Goal: Task Accomplishment & Management: Complete application form

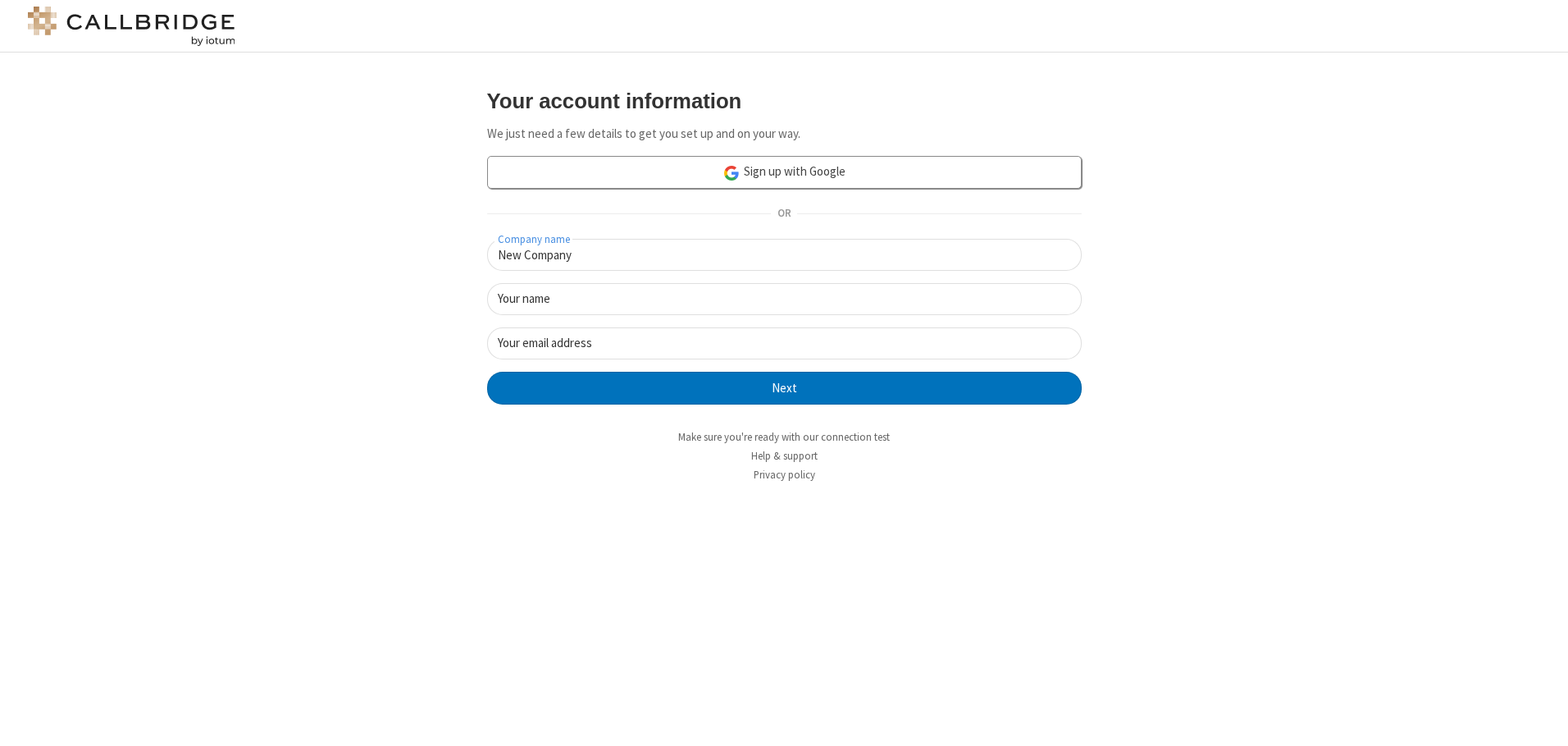
type input "New Company"
type input "New User"
type input "newUser@newUser.freesmackdown.b"
click button "Next" at bounding box center [784, 388] width 595 height 32
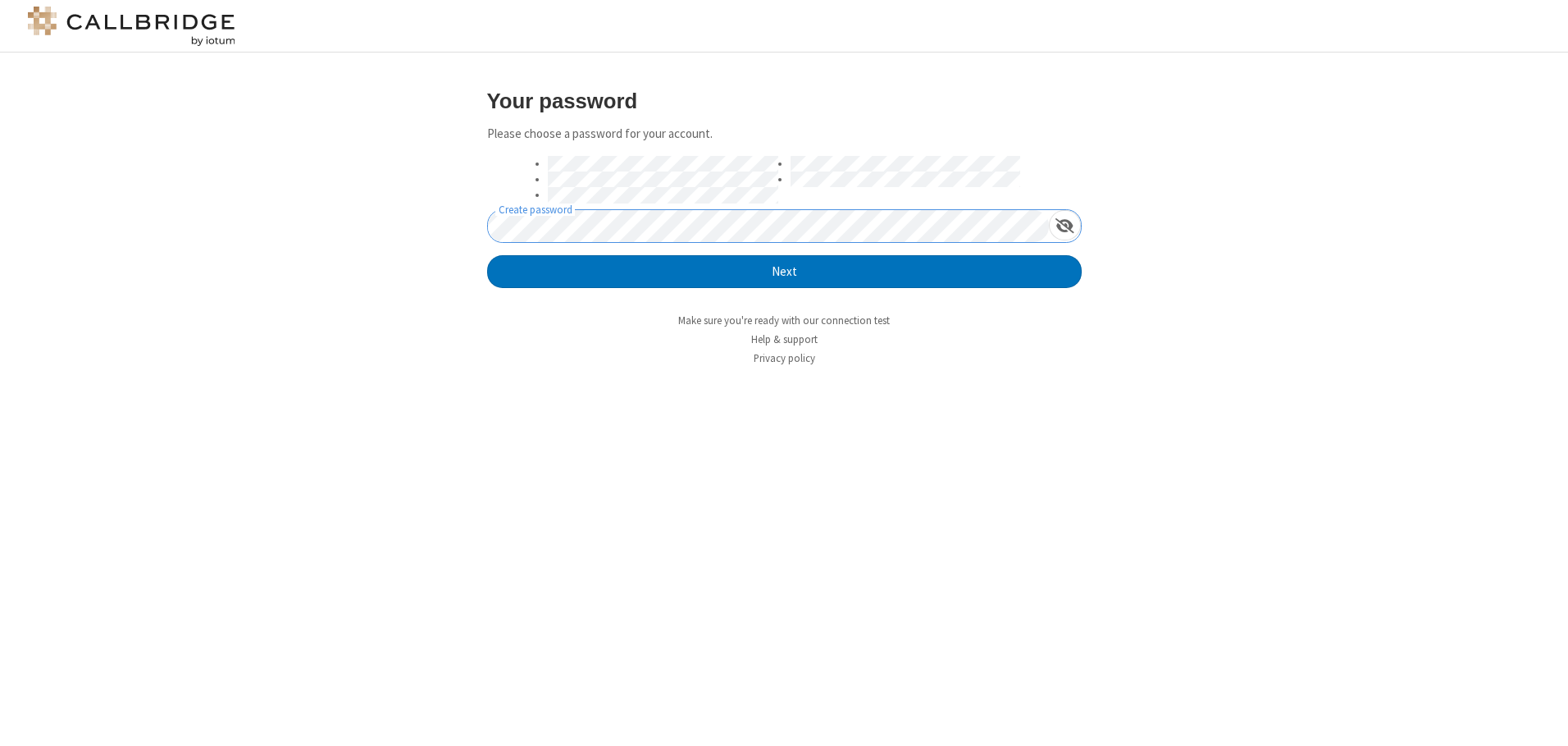
click button "Next" at bounding box center [784, 271] width 595 height 32
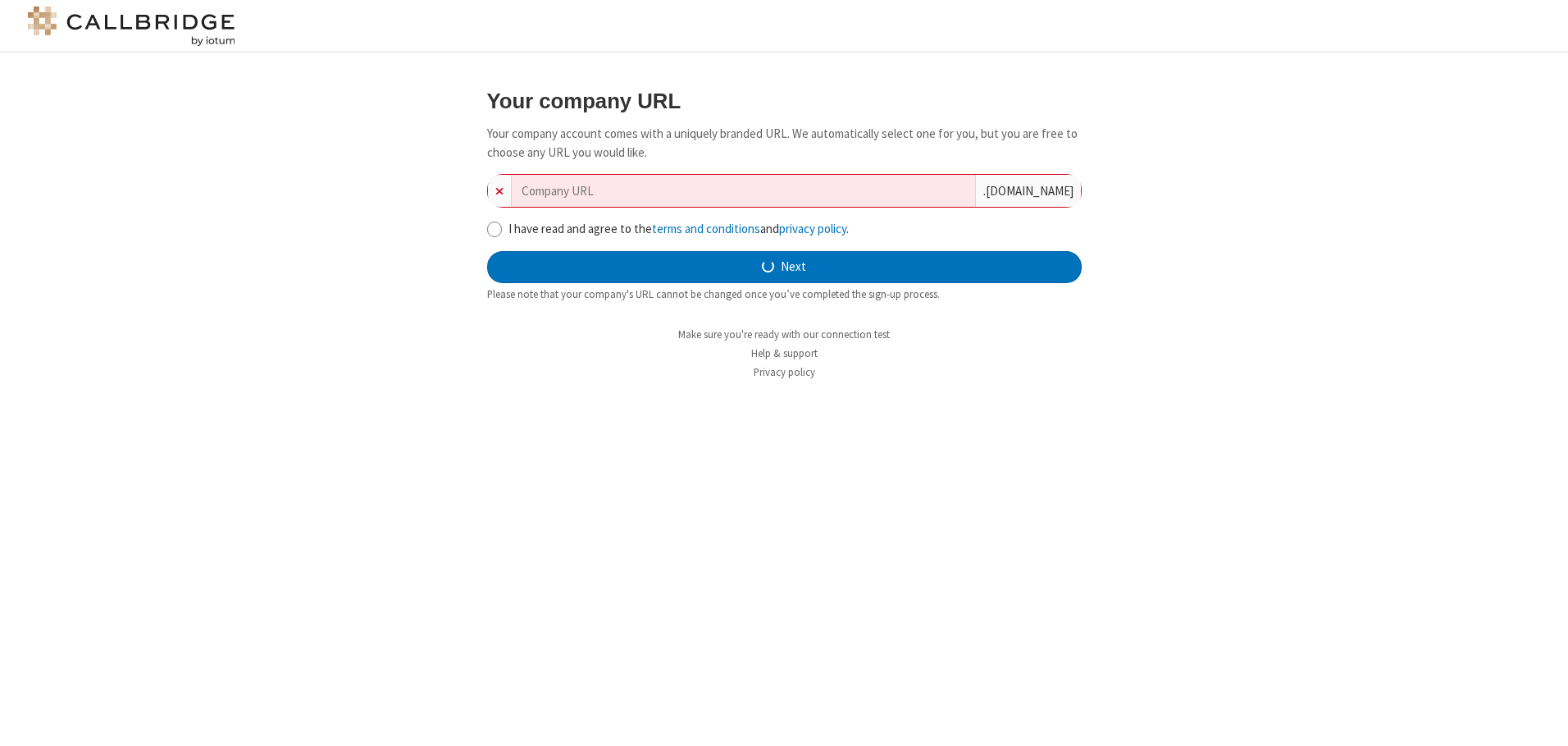
type input "new-company-visionary-67411"
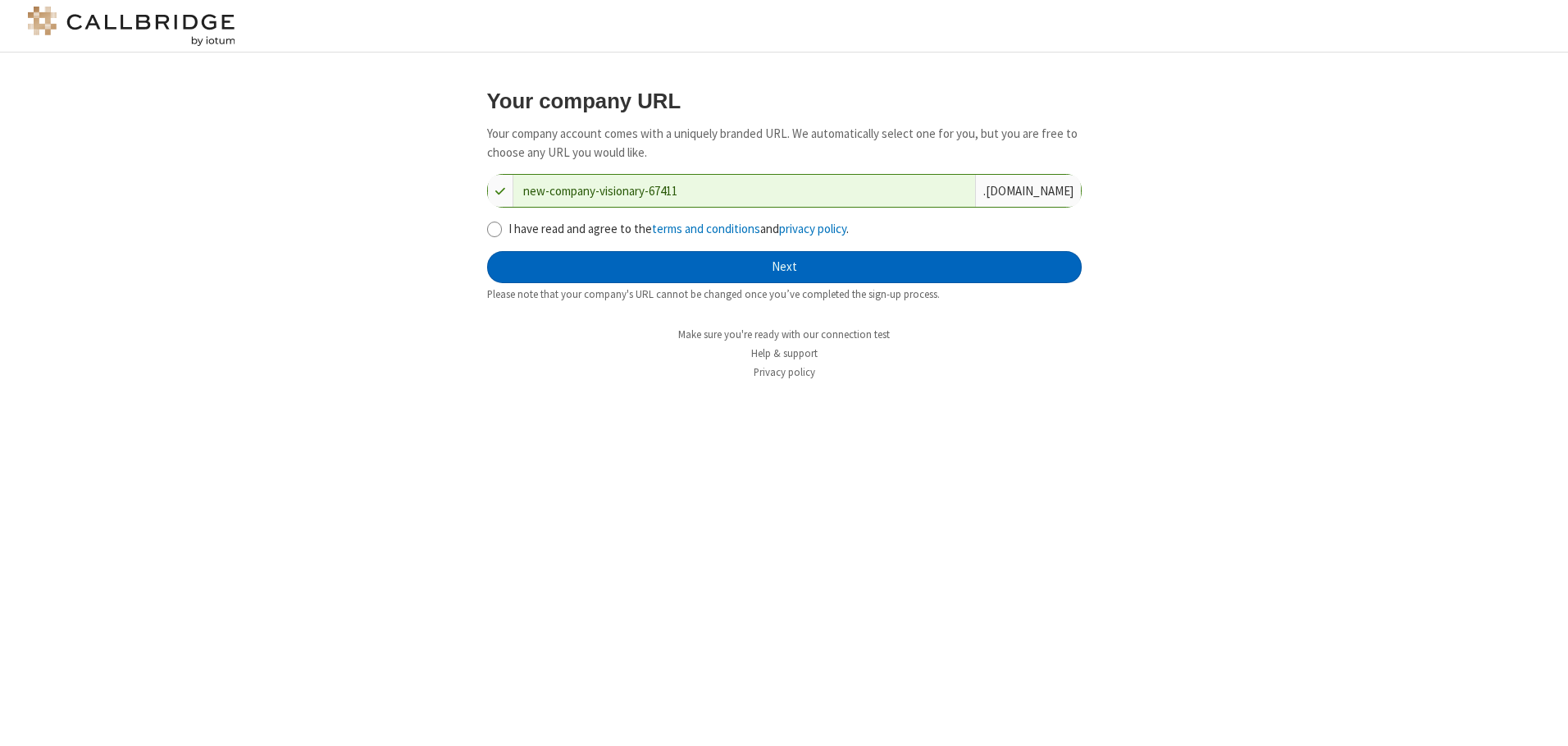
click at [784, 266] on button "Next" at bounding box center [784, 267] width 595 height 32
